Goal: Task Accomplishment & Management: Use online tool/utility

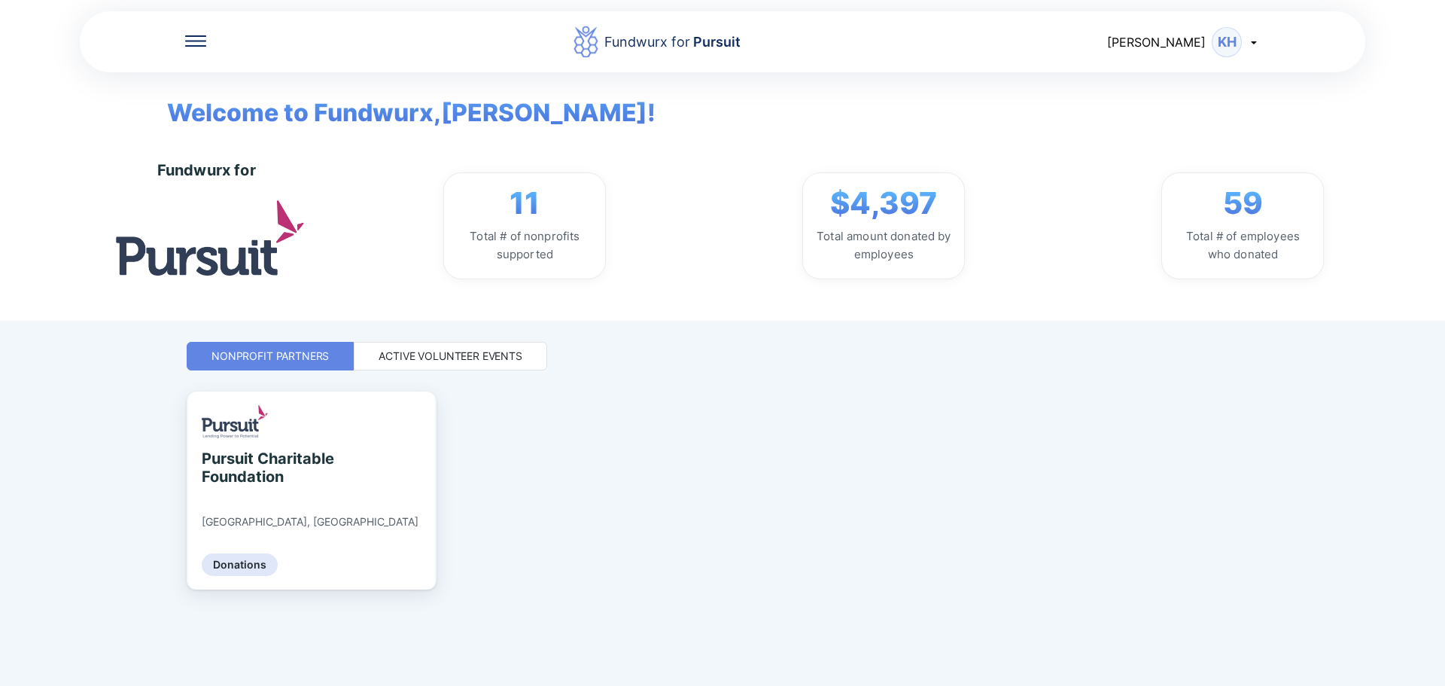
click at [481, 370] on div "Active Volunteer Events" at bounding box center [450, 356] width 193 height 29
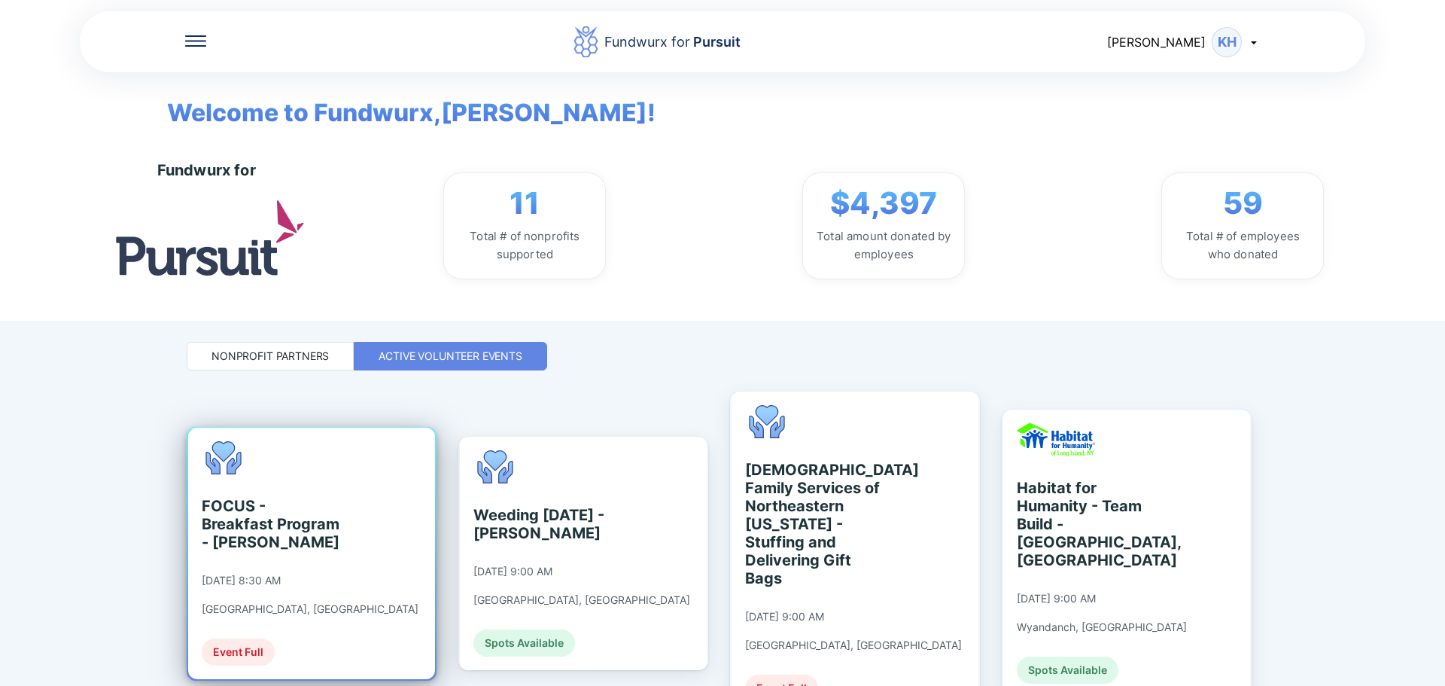
click at [254, 516] on div "FOCUS - Breakfast Program - [PERSON_NAME]" at bounding box center [271, 524] width 138 height 54
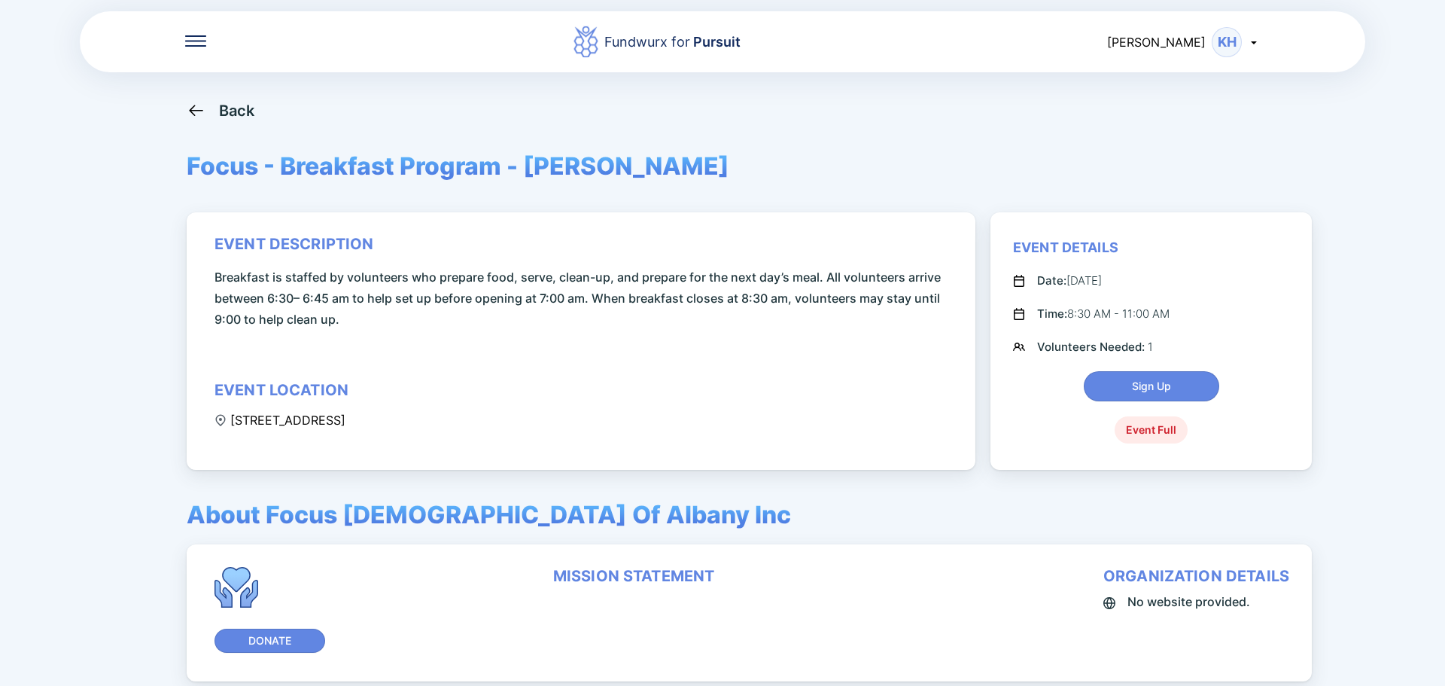
click at [1365, 564] on div "Fundwurx for Pursuit [PERSON_NAME] Back Focus - Breakfast Program - [PERSON_NAM…" at bounding box center [722, 343] width 1445 height 686
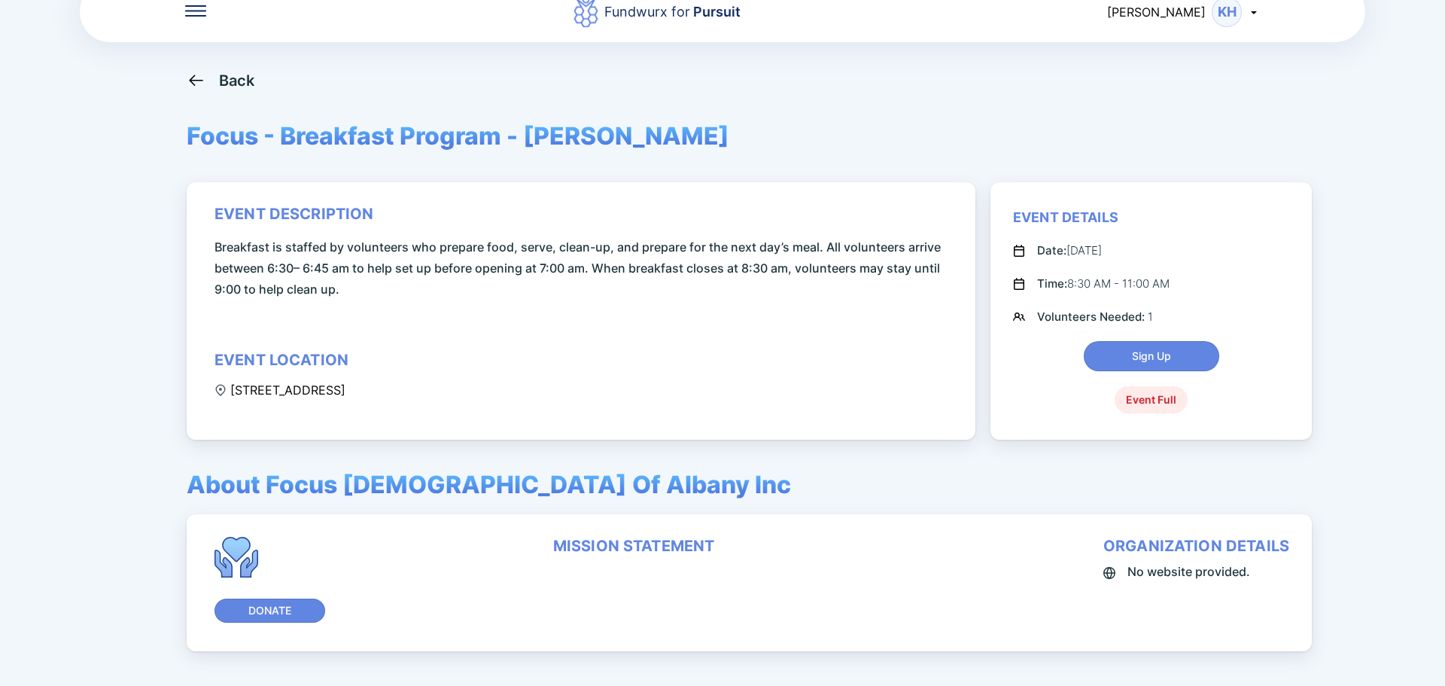
scroll to position [101, 0]
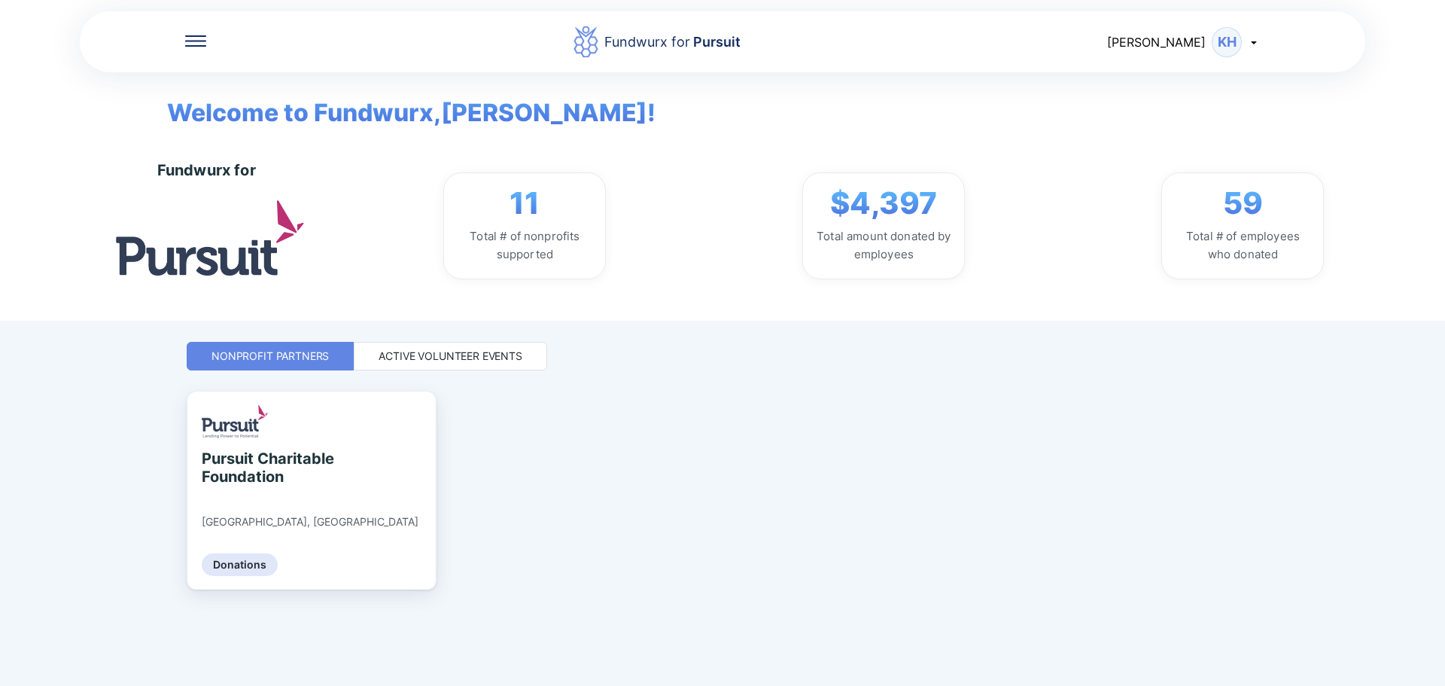
click at [480, 354] on div "Active Volunteer Events" at bounding box center [451, 355] width 144 height 15
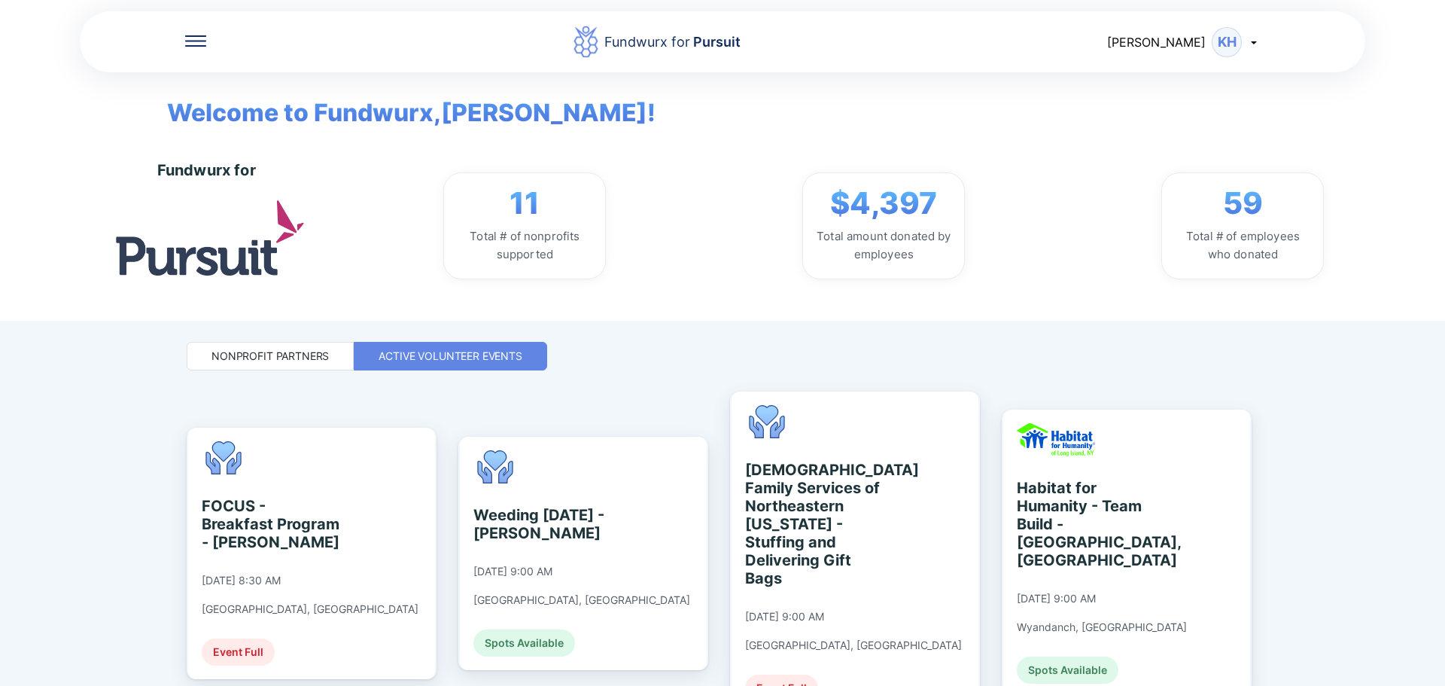
click at [1418, 208] on div "Fundwurx for 11 Total # of nonprofits supported $4,397 Total amount donated by …" at bounding box center [786, 226] width 1318 height 190
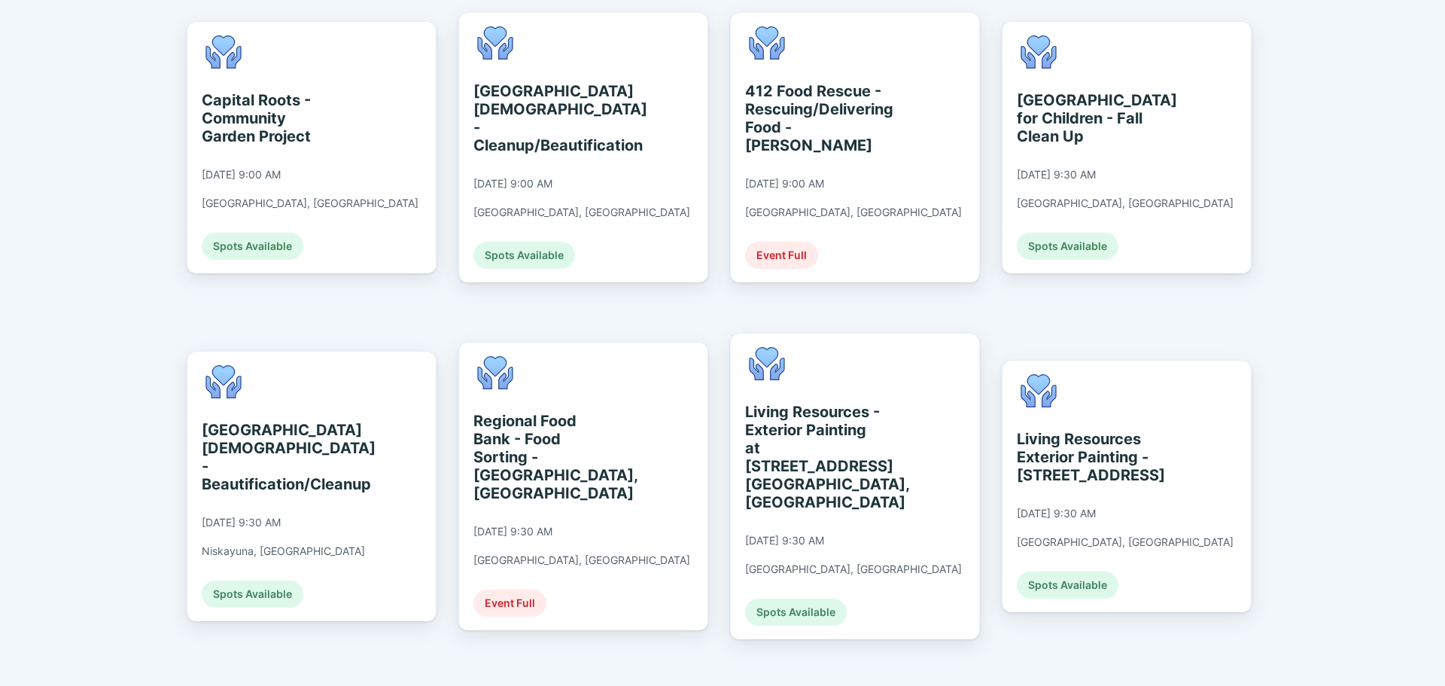
scroll to position [753, 0]
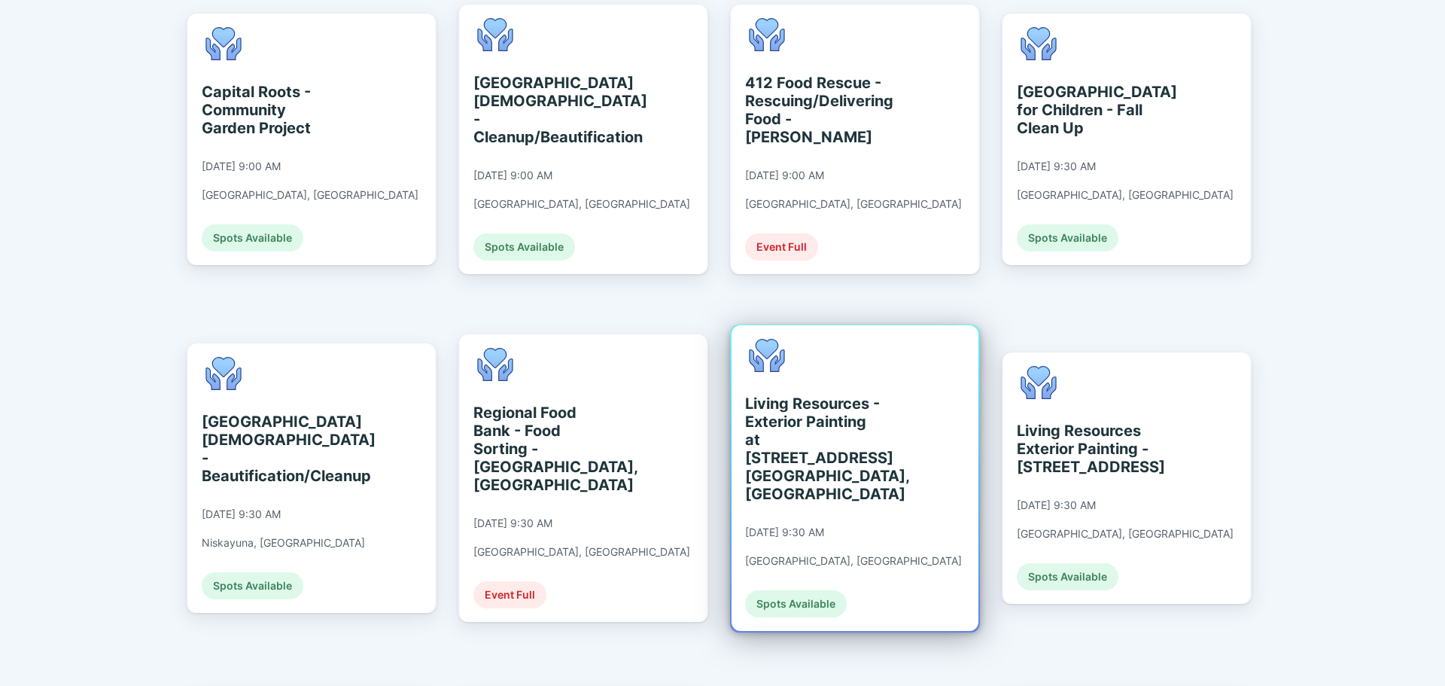
click at [817, 411] on div "Living Resources - Exterior Painting at [STREET_ADDRESS] [GEOGRAPHIC_DATA], [GE…" at bounding box center [814, 448] width 138 height 108
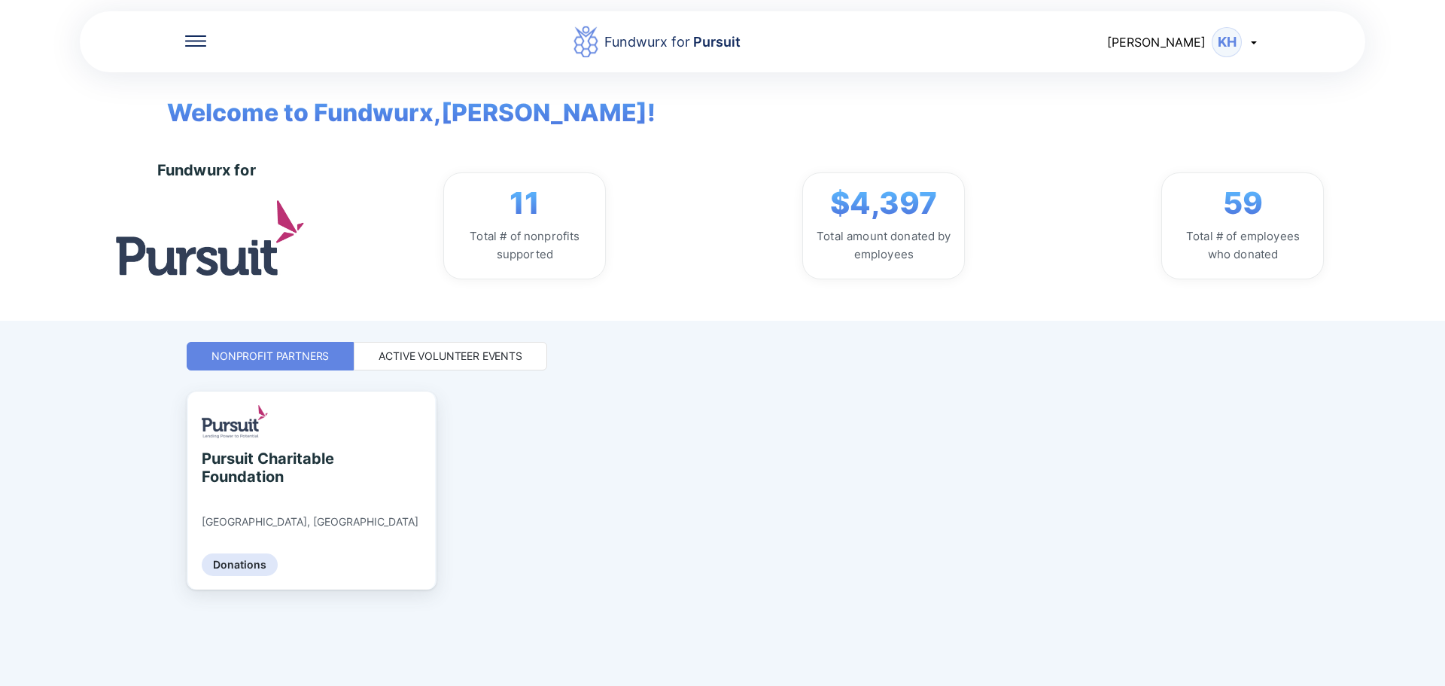
click at [449, 348] on div "Active Volunteer Events" at bounding box center [451, 355] width 144 height 15
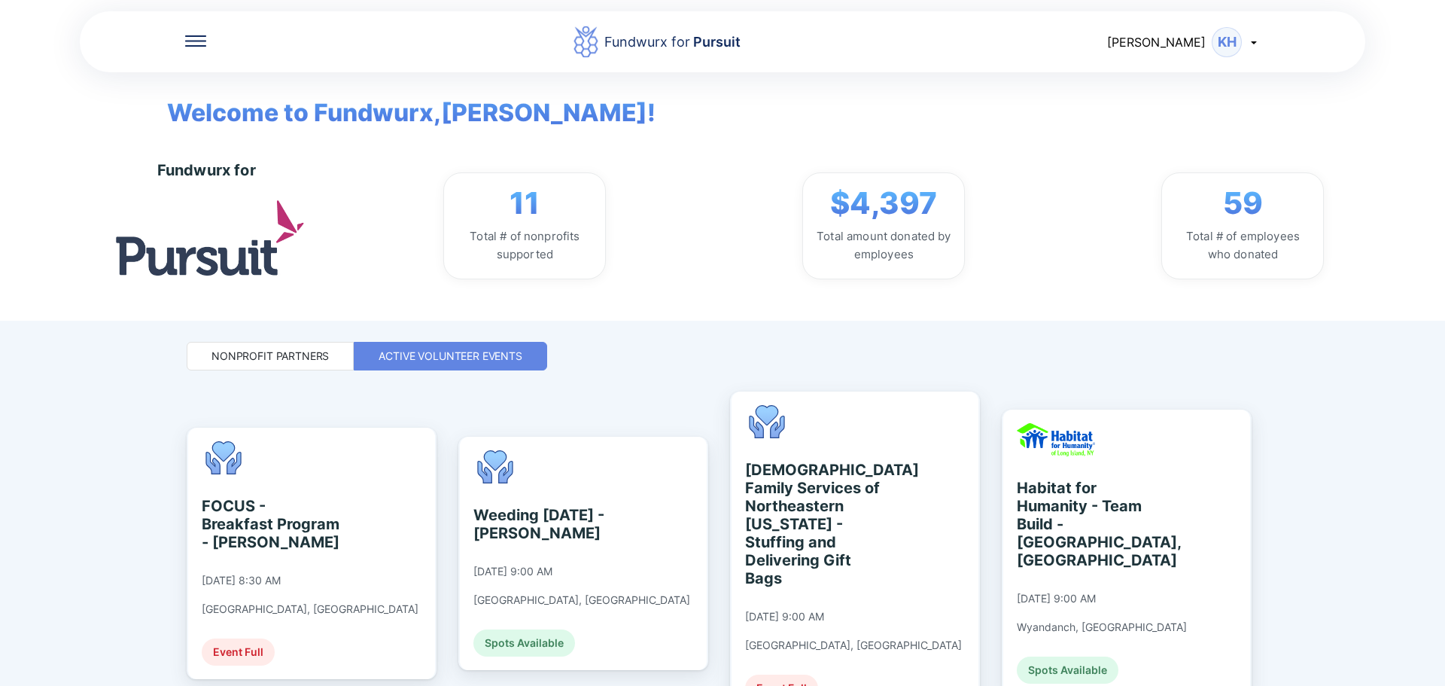
click at [1367, 546] on div "Fundwurx for Pursuit [PERSON_NAME] Welcome to Fundwurx, [PERSON_NAME] ! Fundwur…" at bounding box center [722, 343] width 1445 height 686
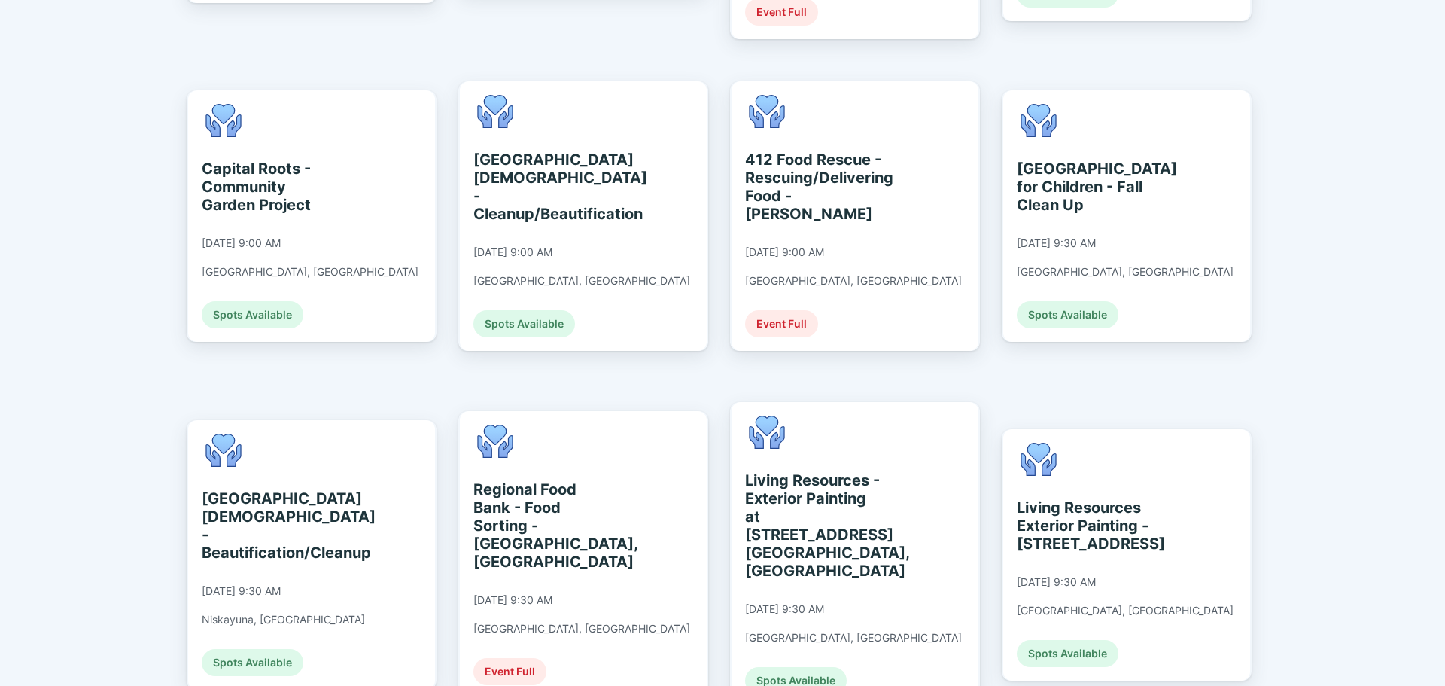
scroll to position [692, 0]
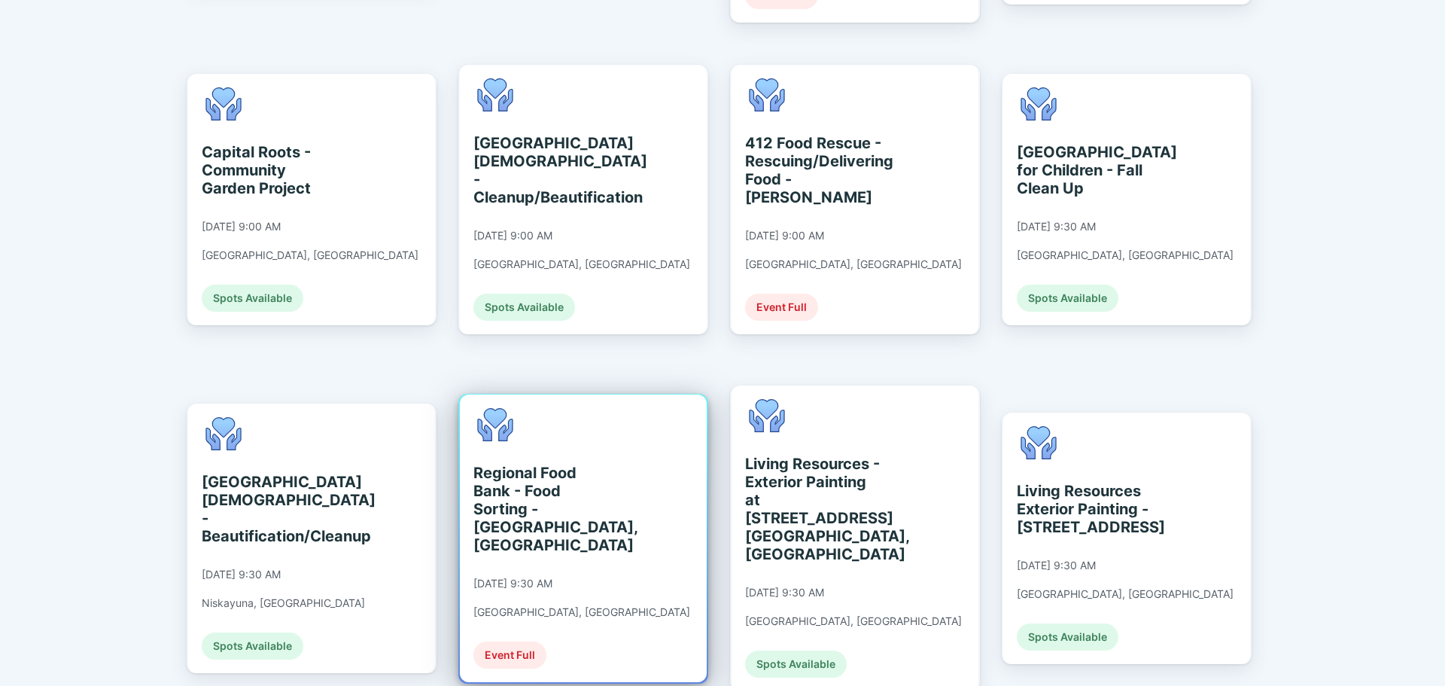
click at [519, 499] on div "Regional Food Bank - Food Sorting - [GEOGRAPHIC_DATA], [GEOGRAPHIC_DATA]" at bounding box center [542, 509] width 138 height 90
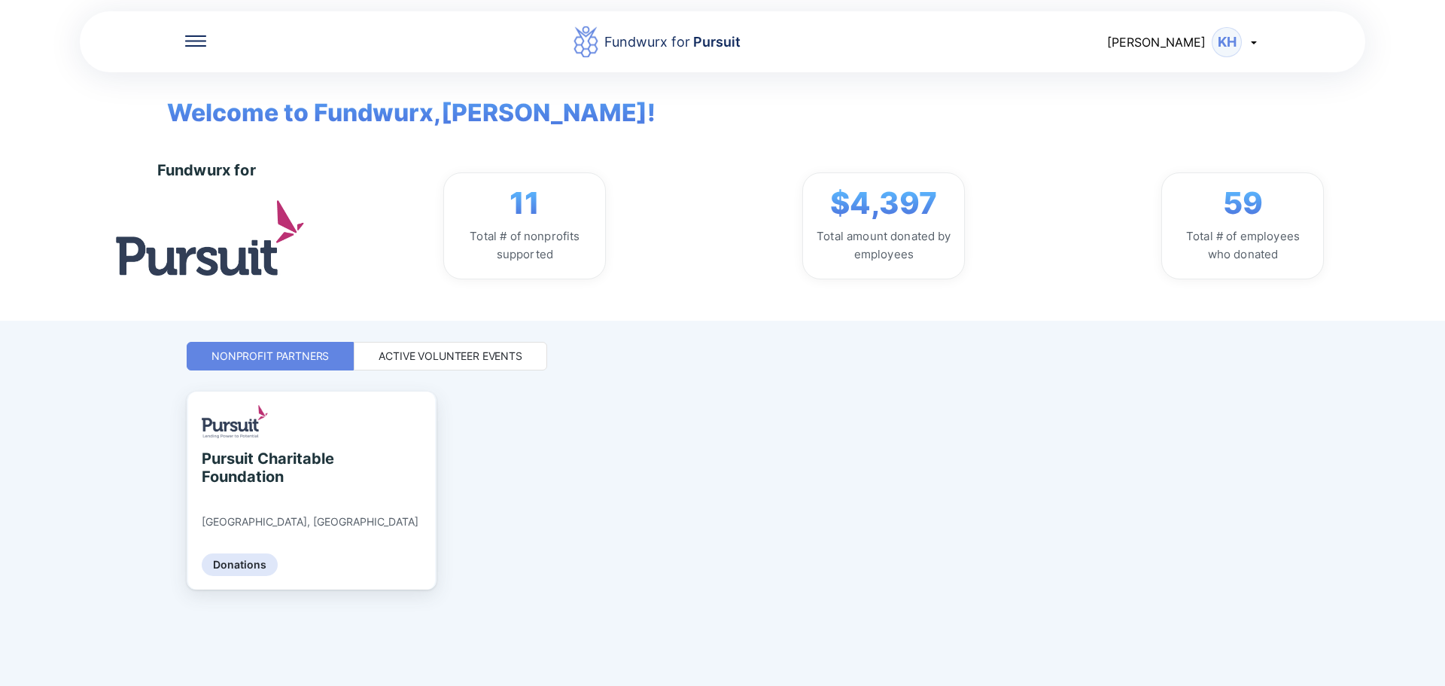
click at [464, 360] on div "Active Volunteer Events" at bounding box center [451, 355] width 144 height 15
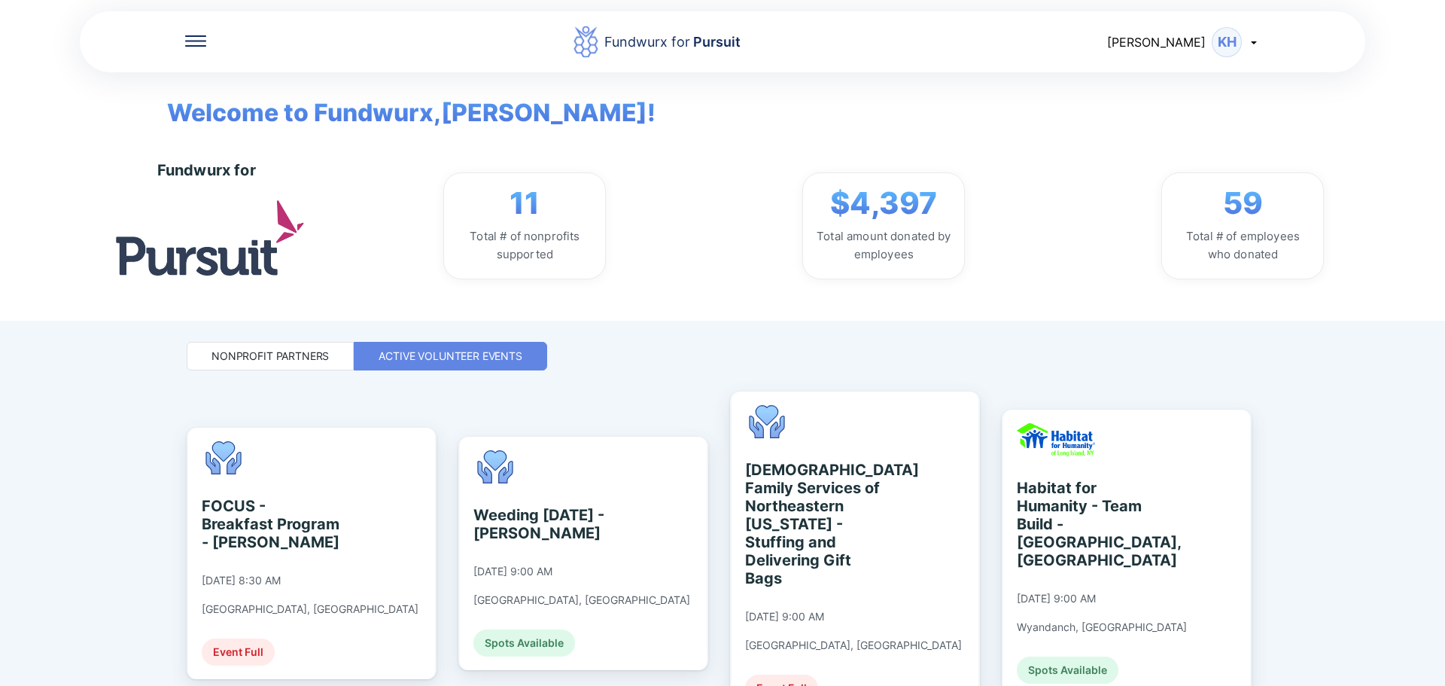
click at [1328, 456] on div "Fundwurx for Pursuit [PERSON_NAME] Welcome to Fundwurx, [PERSON_NAME] ! Fundwur…" at bounding box center [722, 343] width 1445 height 686
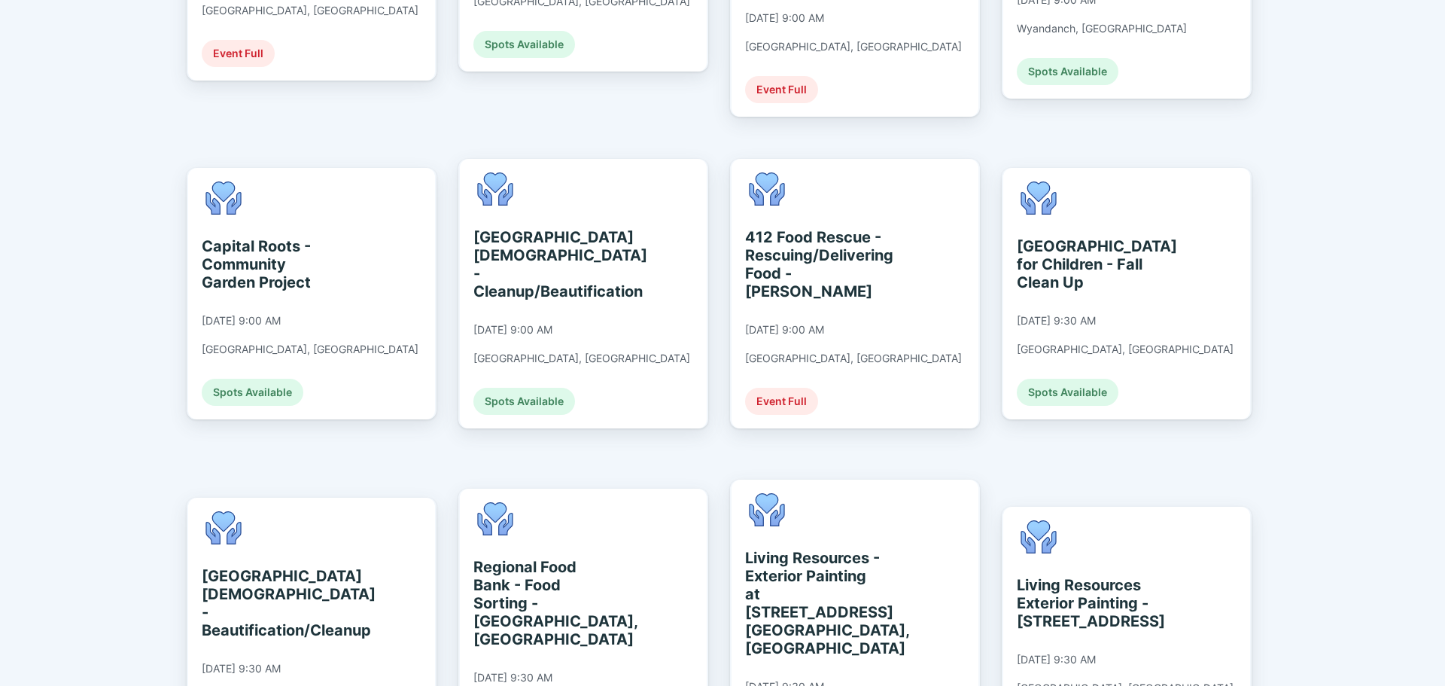
scroll to position [602, 0]
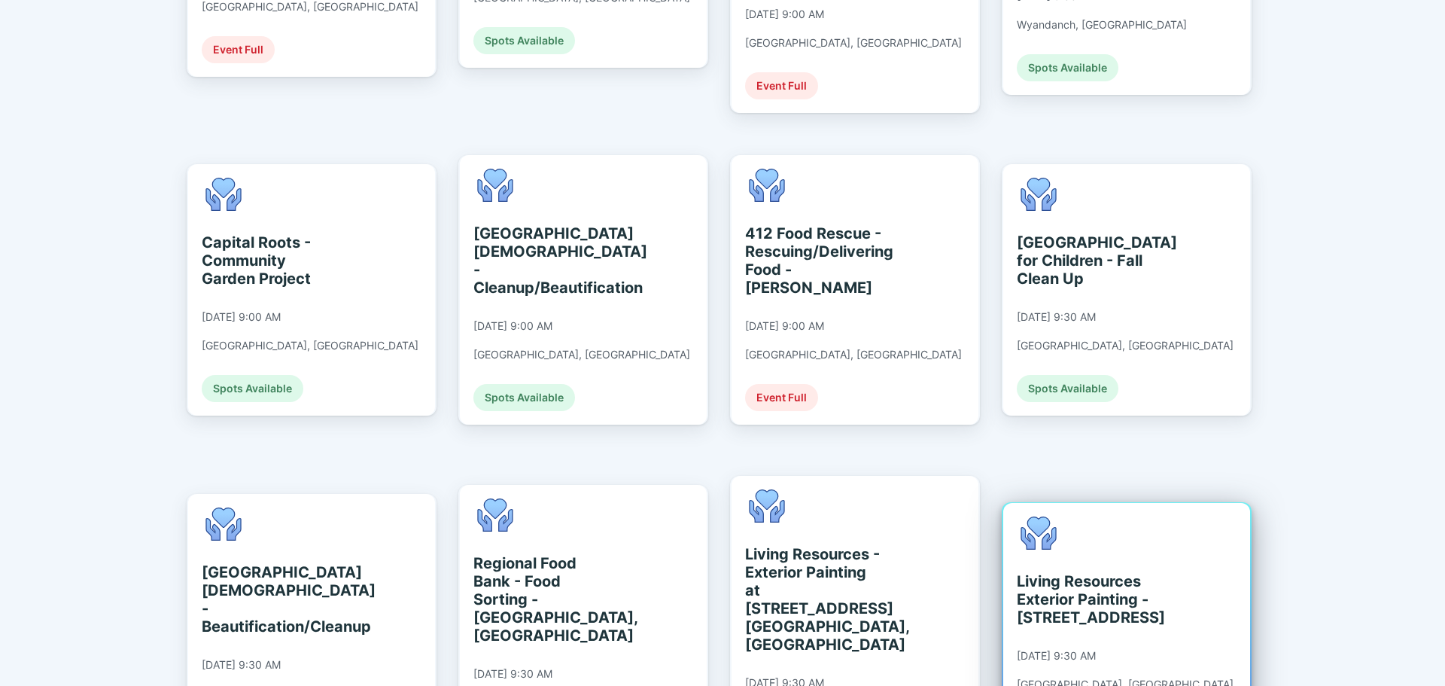
click at [1109, 572] on div "Living Resources Exterior Painting - [STREET_ADDRESS]" at bounding box center [1086, 599] width 138 height 54
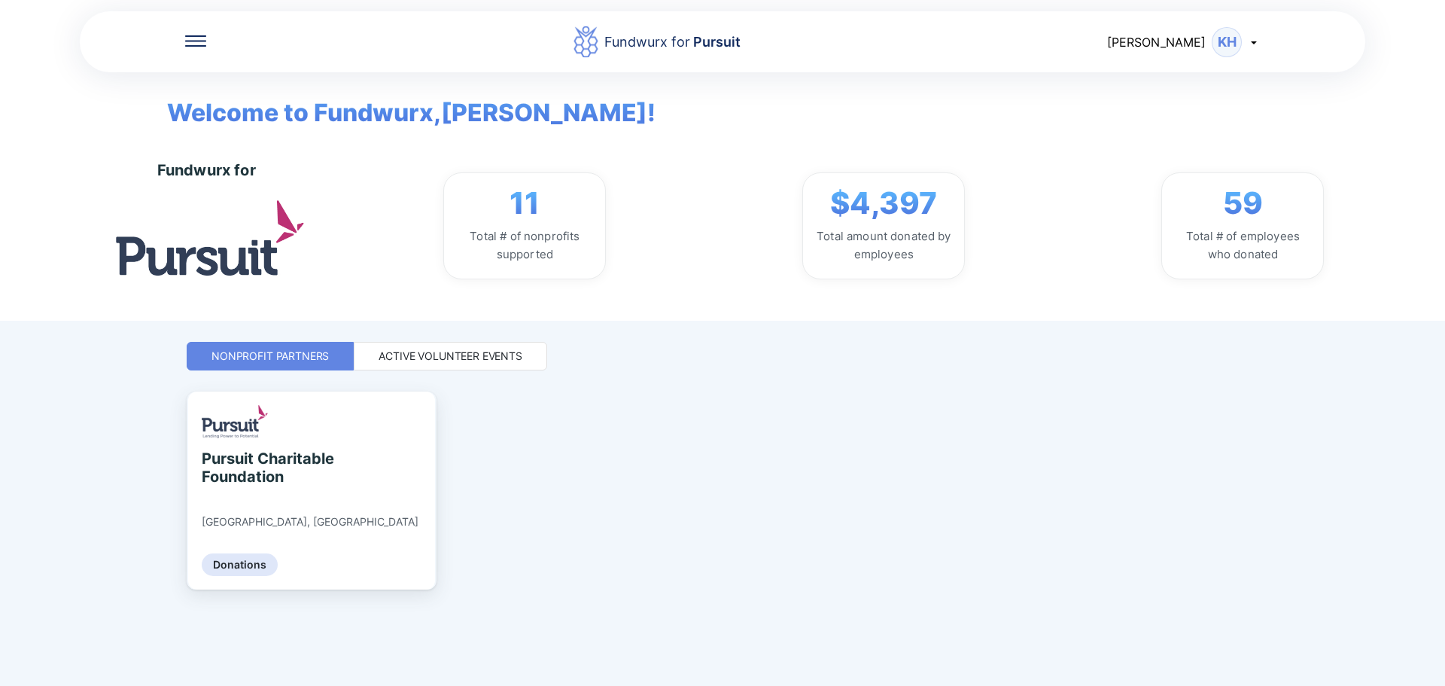
click at [457, 361] on div "Active Volunteer Events" at bounding box center [451, 355] width 144 height 15
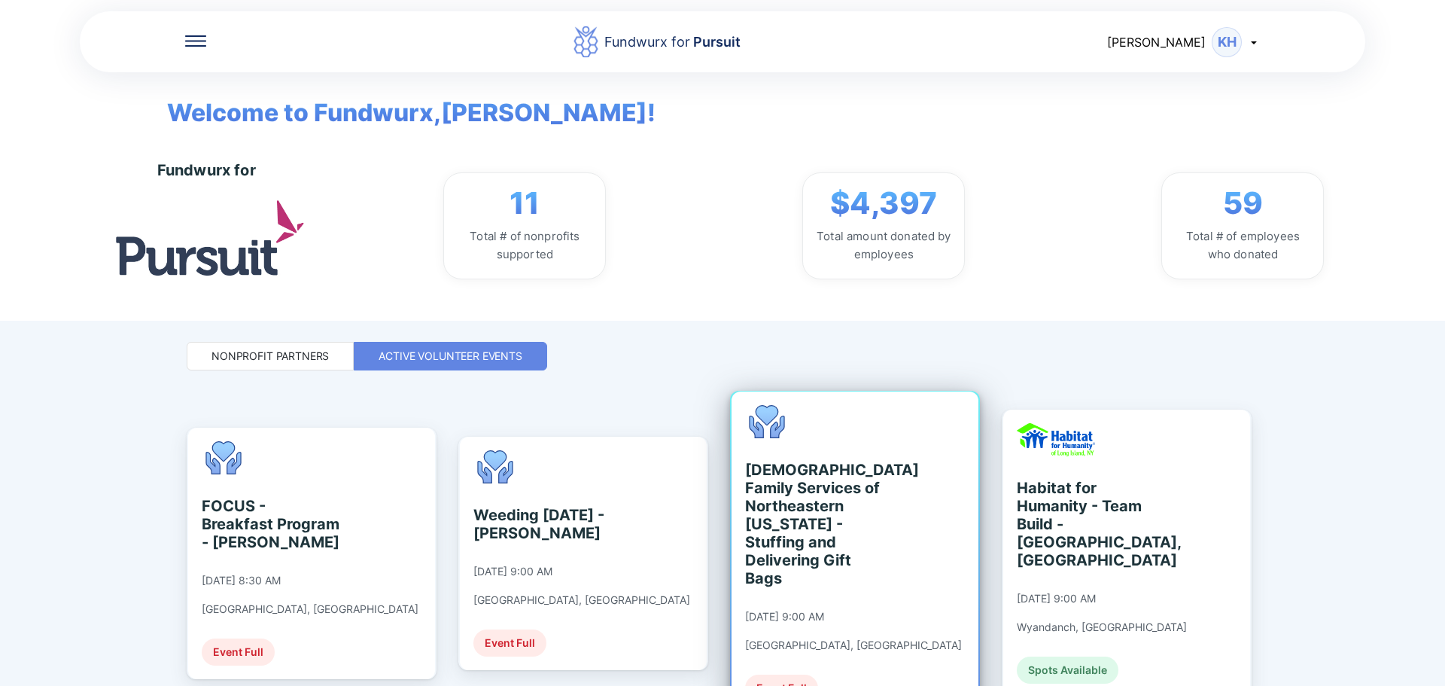
click at [822, 546] on div "[DEMOGRAPHIC_DATA] Family Services of Northeastern [US_STATE] - Stuffing and De…" at bounding box center [814, 524] width 138 height 126
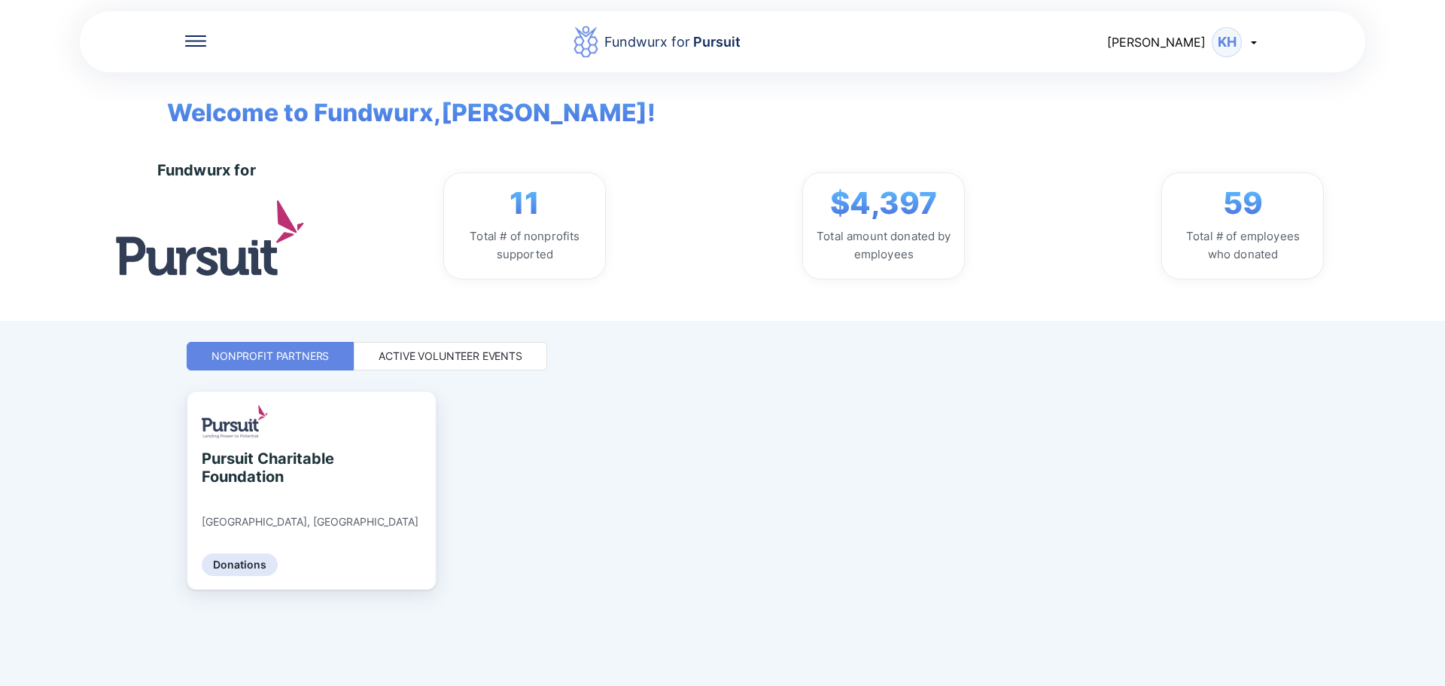
click at [473, 356] on div "Active Volunteer Events" at bounding box center [451, 355] width 144 height 15
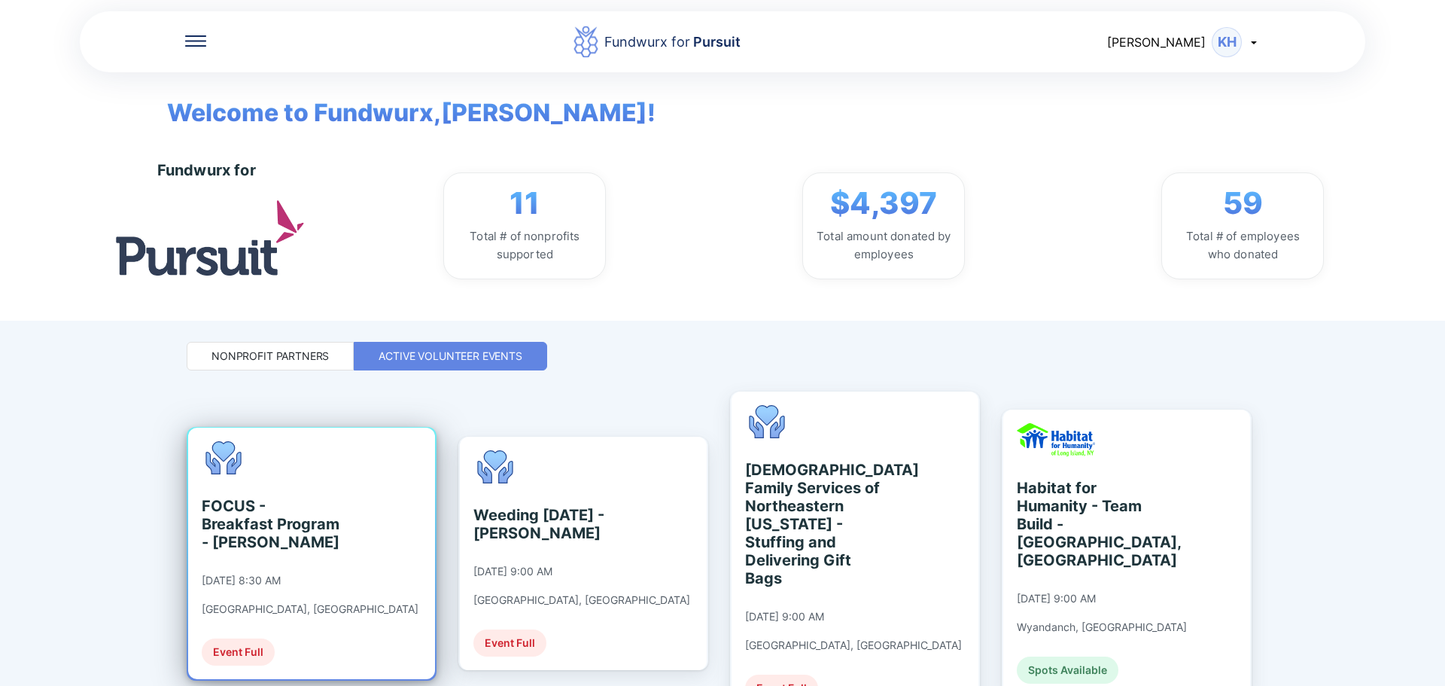
click at [281, 589] on div "FOCUS - Breakfast Program - [PERSON_NAME] [DATE] 8:30 AM [GEOGRAPHIC_DATA], [GE…" at bounding box center [310, 553] width 217 height 224
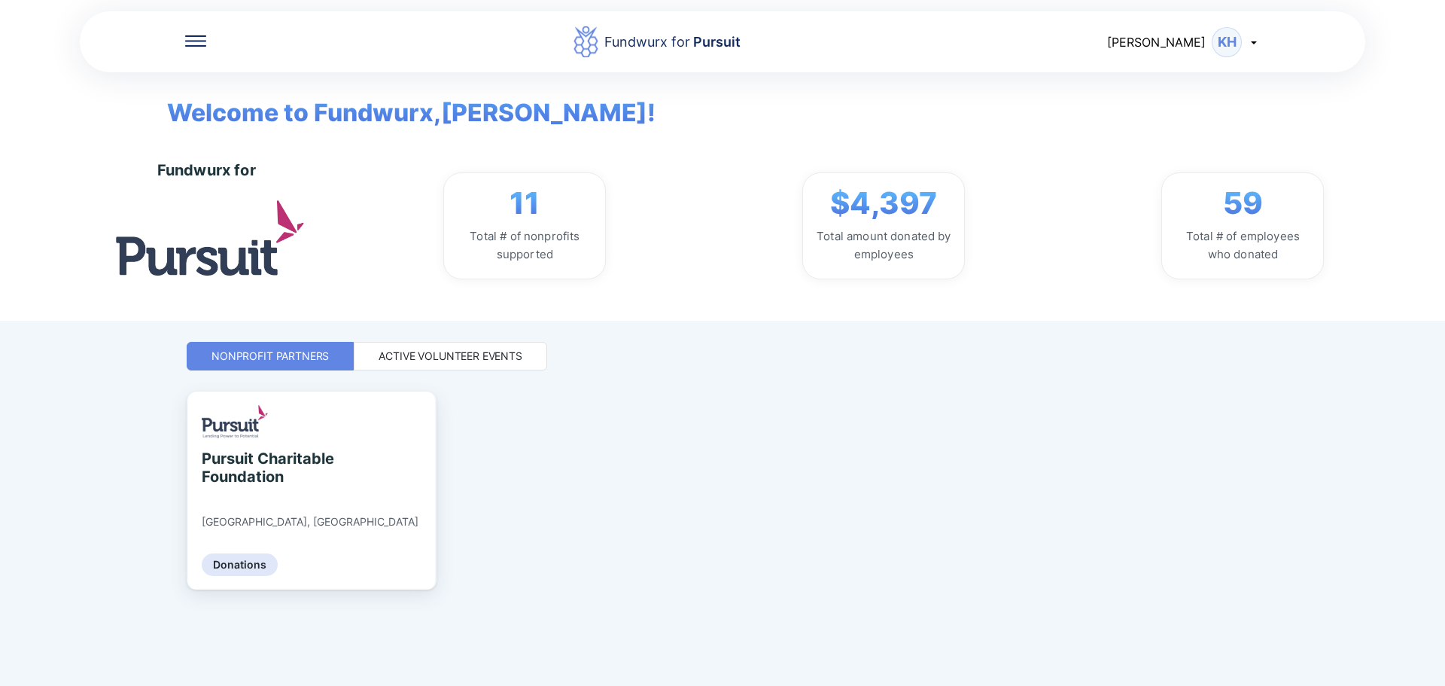
click at [472, 362] on div "Active Volunteer Events" at bounding box center [451, 355] width 144 height 15
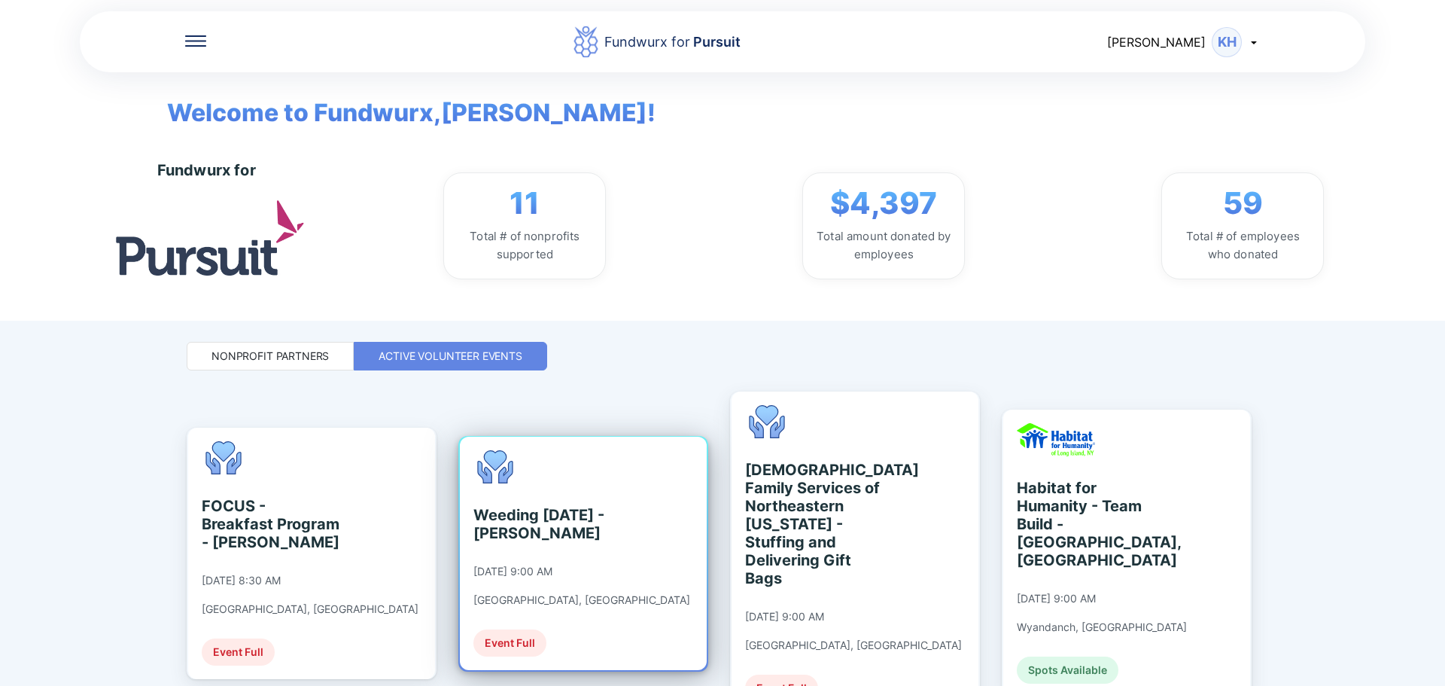
click at [557, 551] on div "Weeding [DATE] - [PERSON_NAME] [DATE] 9:00 AM [GEOGRAPHIC_DATA], [GEOGRAPHIC_DA…" at bounding box center [581, 553] width 217 height 206
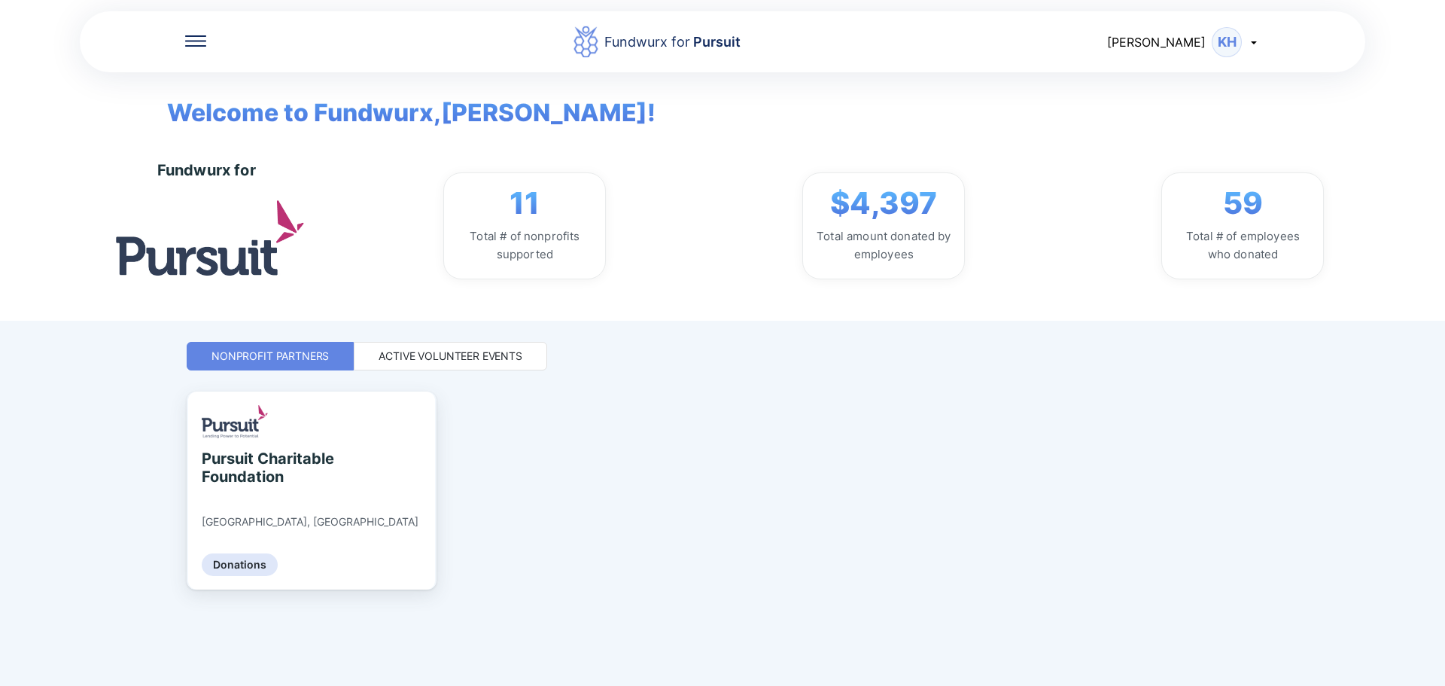
click at [460, 352] on div "Active Volunteer Events" at bounding box center [451, 355] width 144 height 15
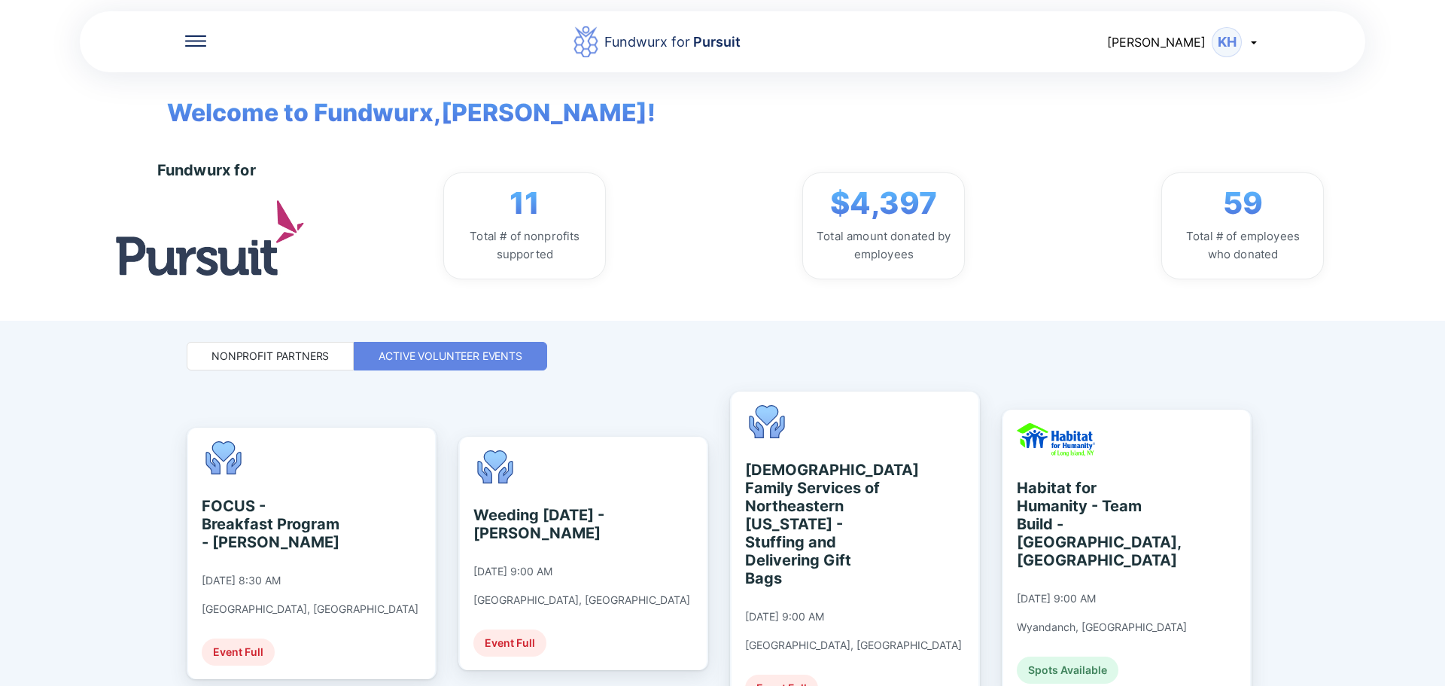
click at [1246, 207] on span "59" at bounding box center [1243, 203] width 40 height 36
click at [1437, 558] on div "Fundwurx for Pursuit [PERSON_NAME] Welcome to Fundwurx, [PERSON_NAME] ! Fundwur…" at bounding box center [722, 343] width 1445 height 686
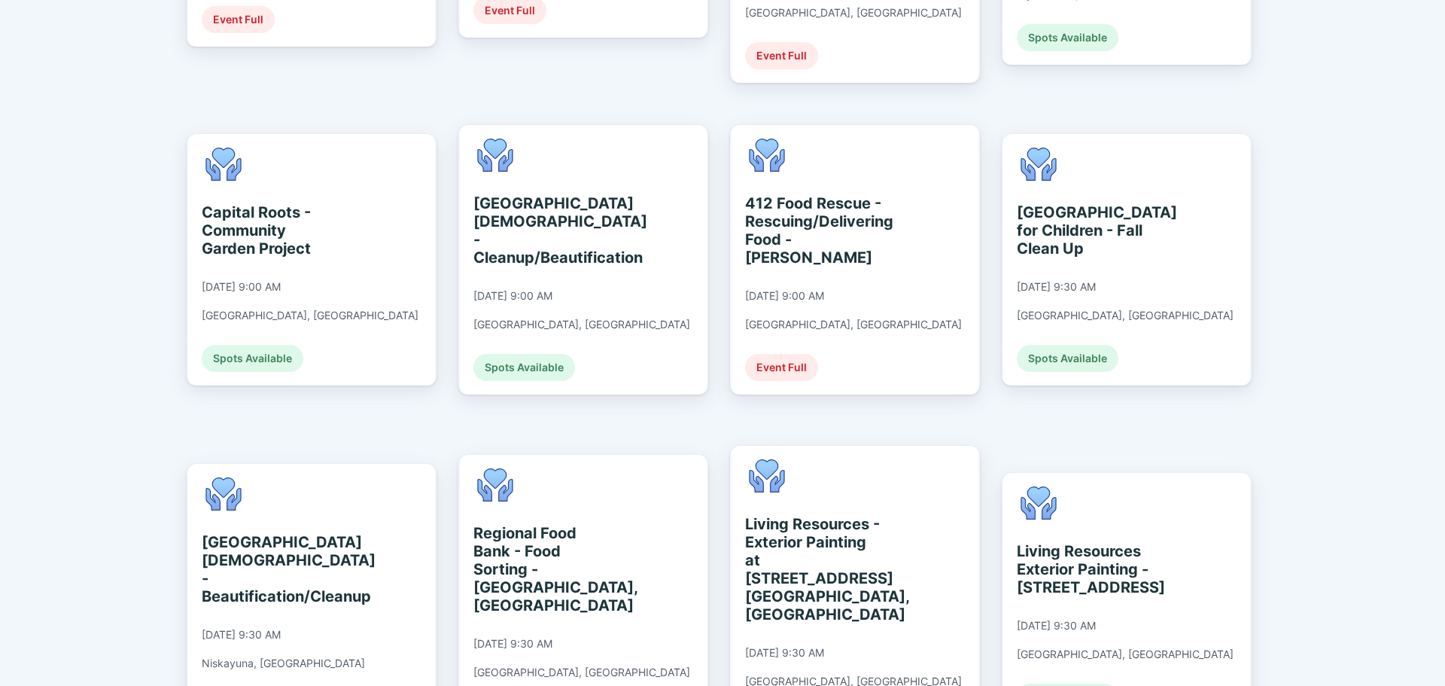
scroll to position [722, 0]
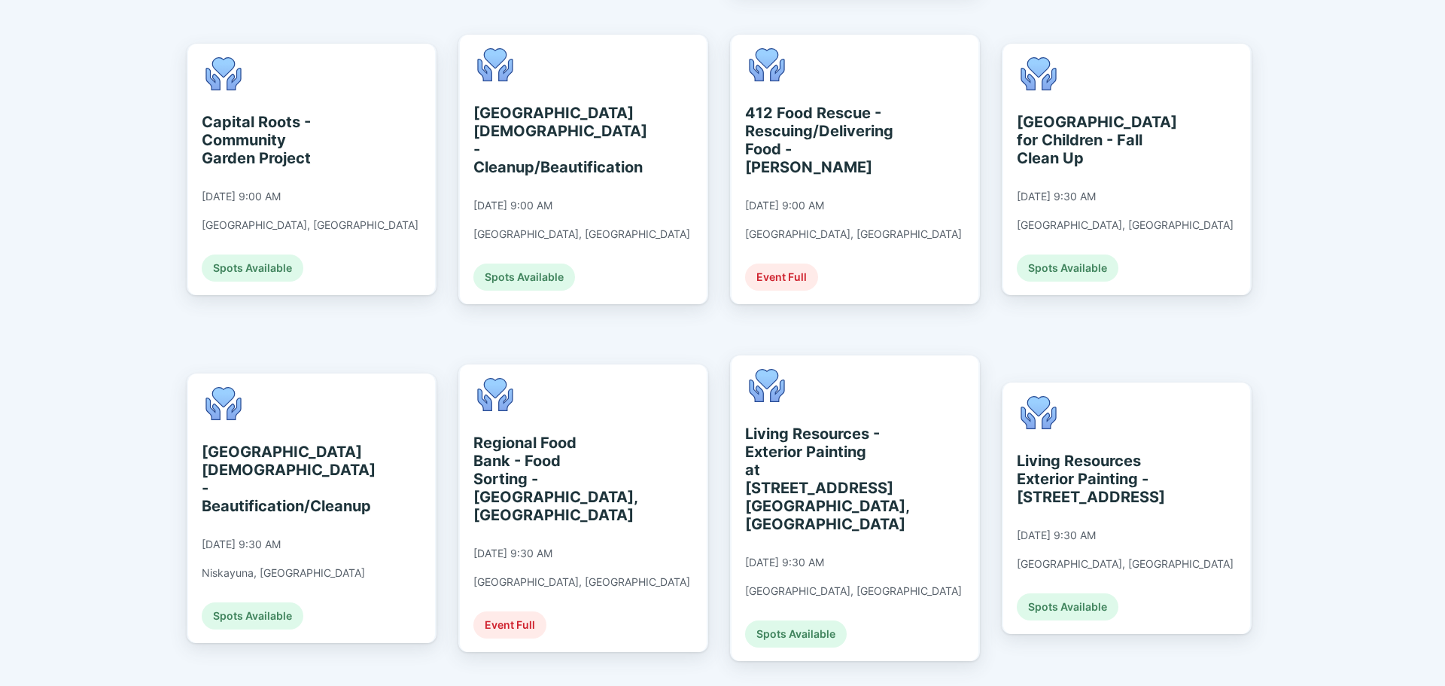
drag, startPoint x: 582, startPoint y: 163, endPoint x: 0, endPoint y: 206, distance: 583.3
click at [0, 201] on div "Fundwurx for Pursuit [PERSON_NAME] Welcome to Fundwurx, [PERSON_NAME] ! Fundwur…" at bounding box center [722, 343] width 1445 height 686
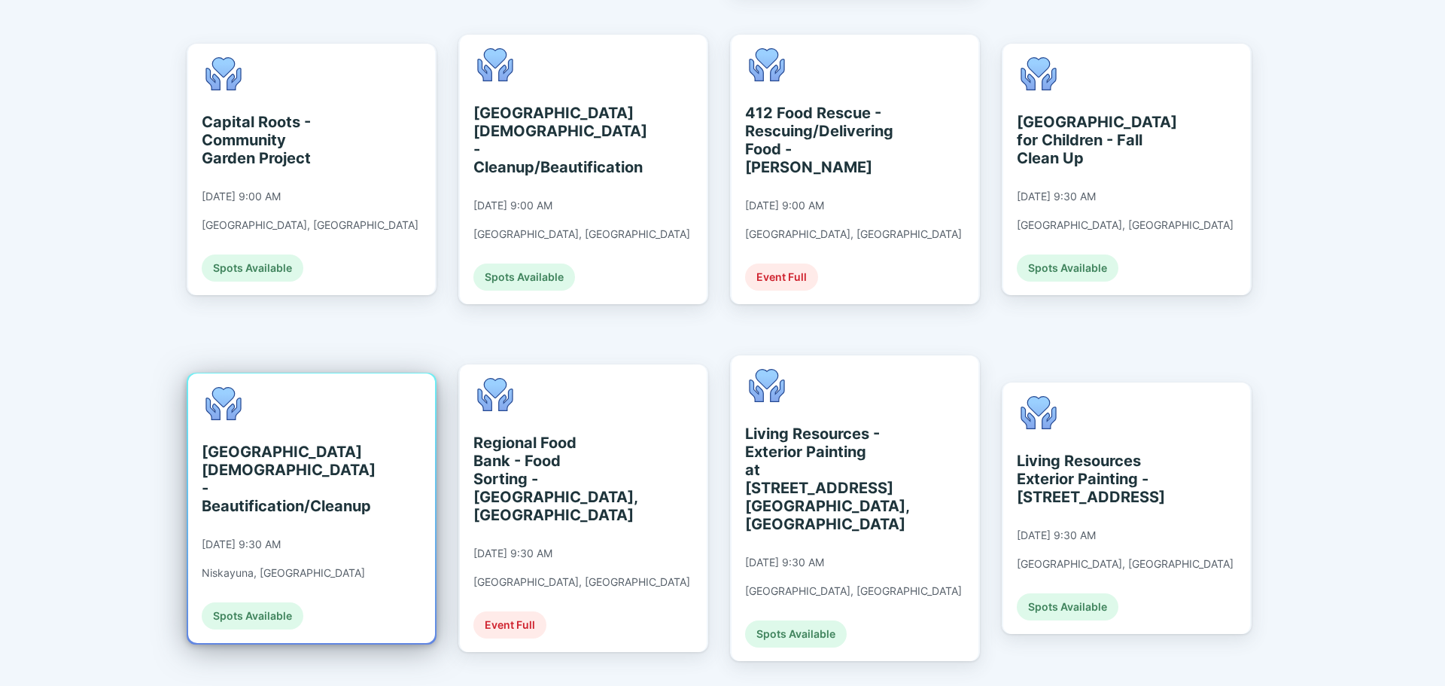
click at [292, 477] on div "[GEOGRAPHIC_DATA][DEMOGRAPHIC_DATA] - Beautification/Cleanup" at bounding box center [271, 479] width 138 height 72
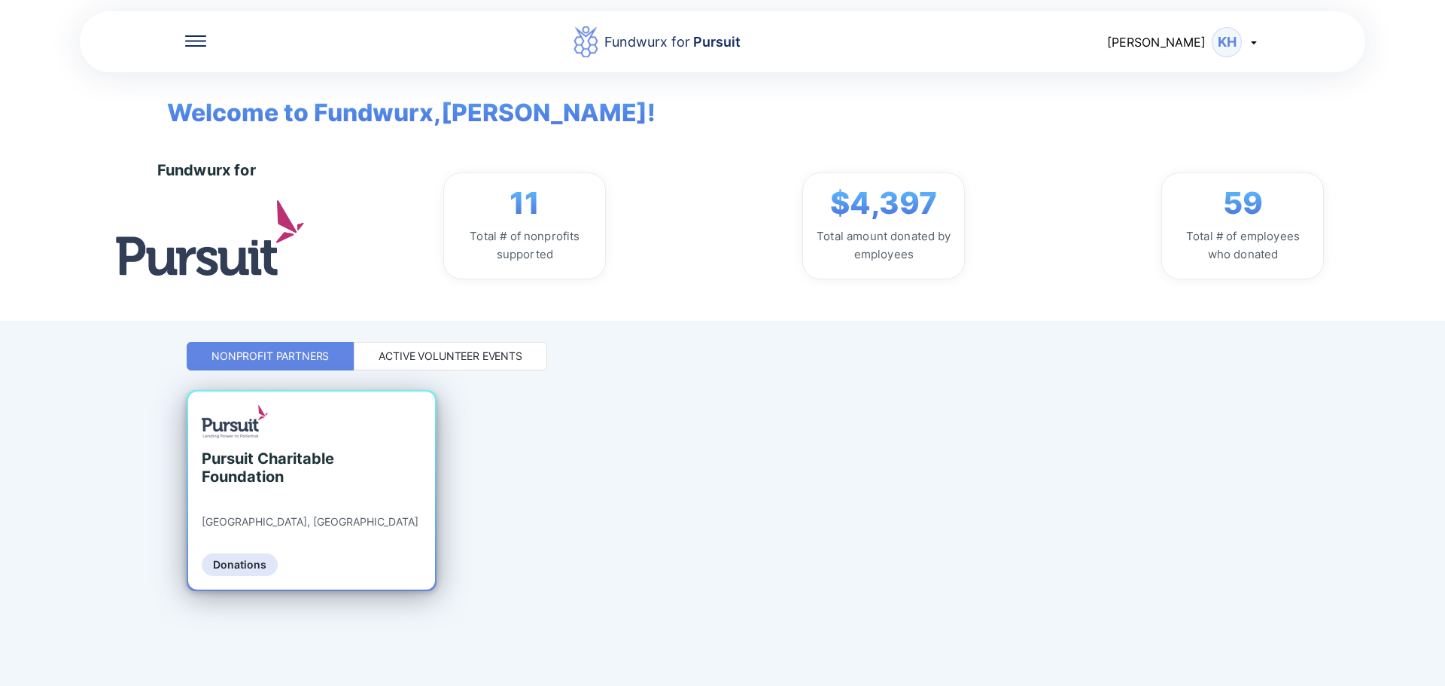
click at [260, 436] on img at bounding box center [235, 421] width 66 height 33
